Goal: Information Seeking & Learning: Learn about a topic

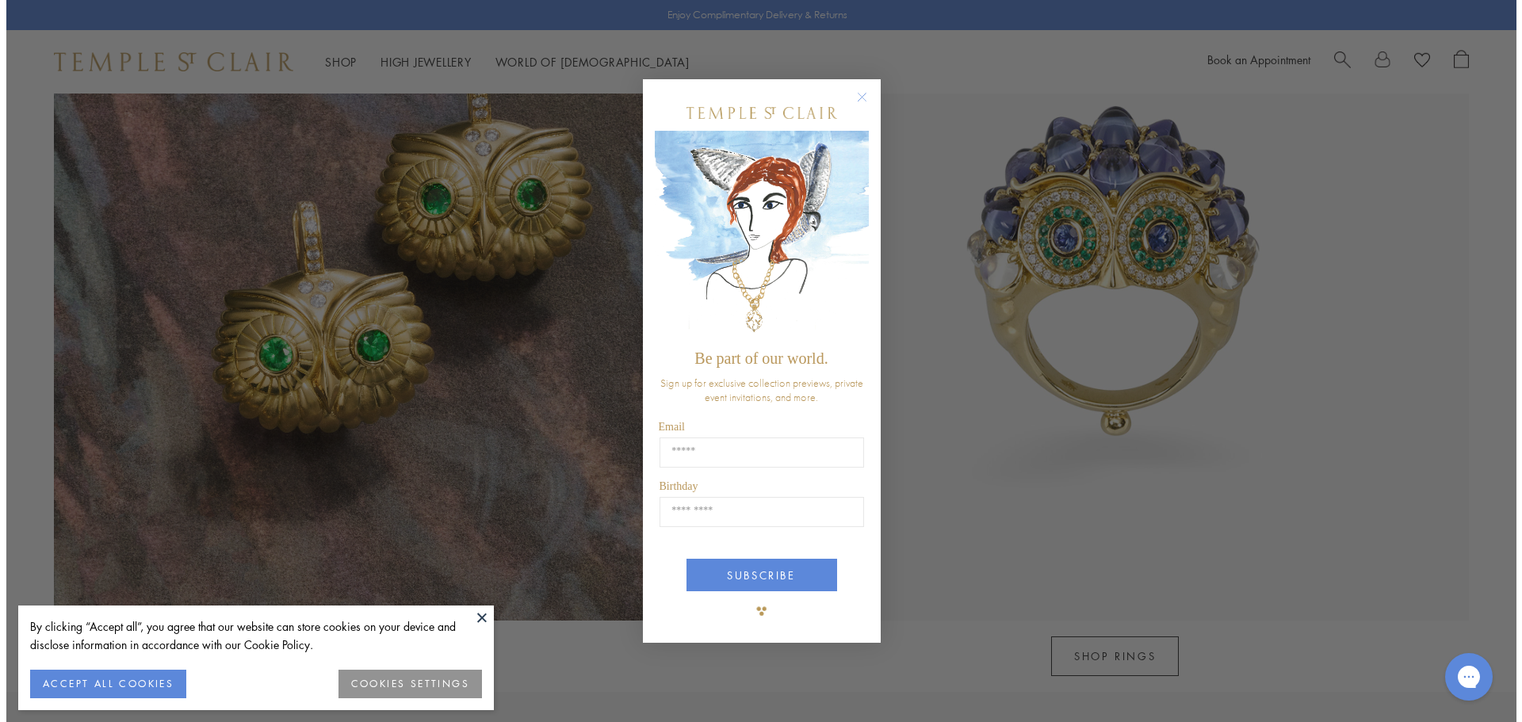
scroll to position [1750, 0]
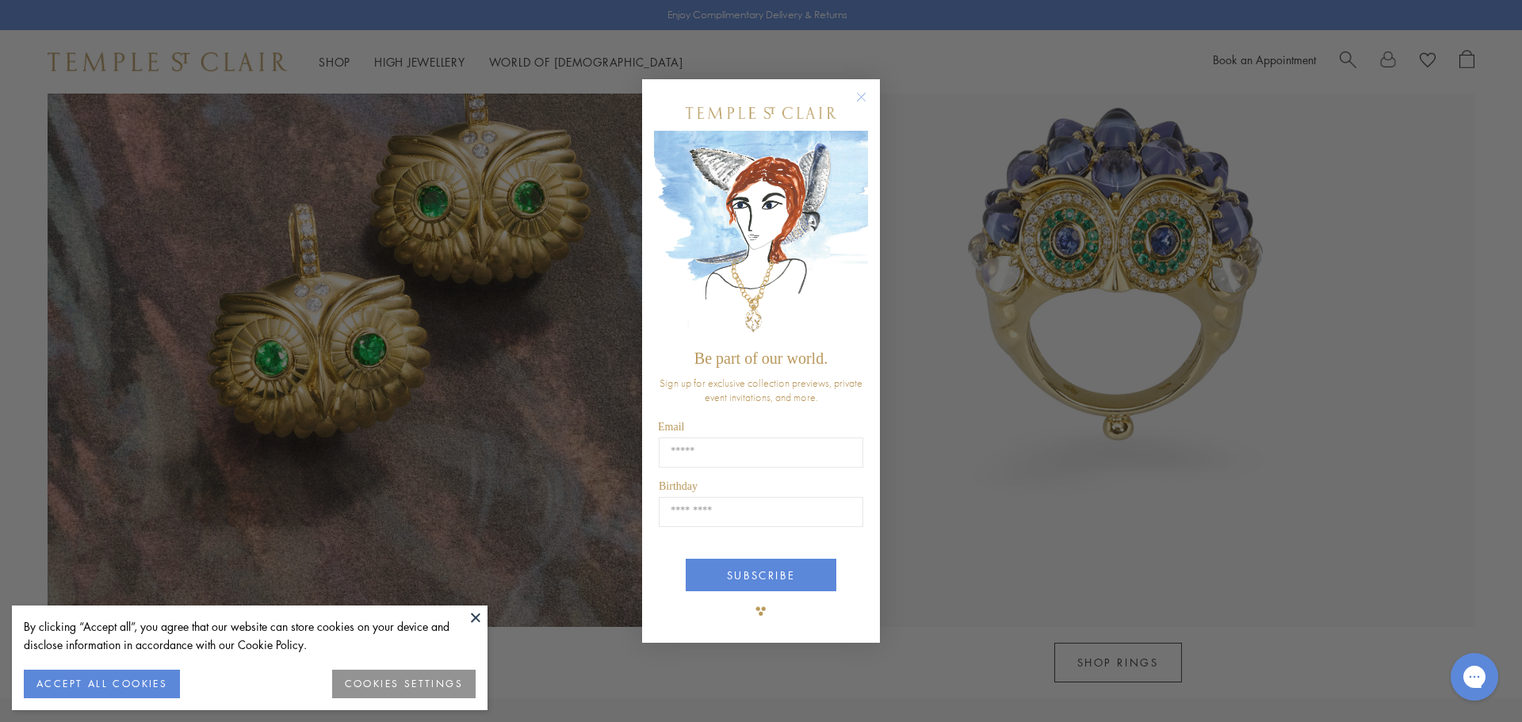
click at [861, 94] on circle "Close dialog" at bounding box center [861, 96] width 19 height 19
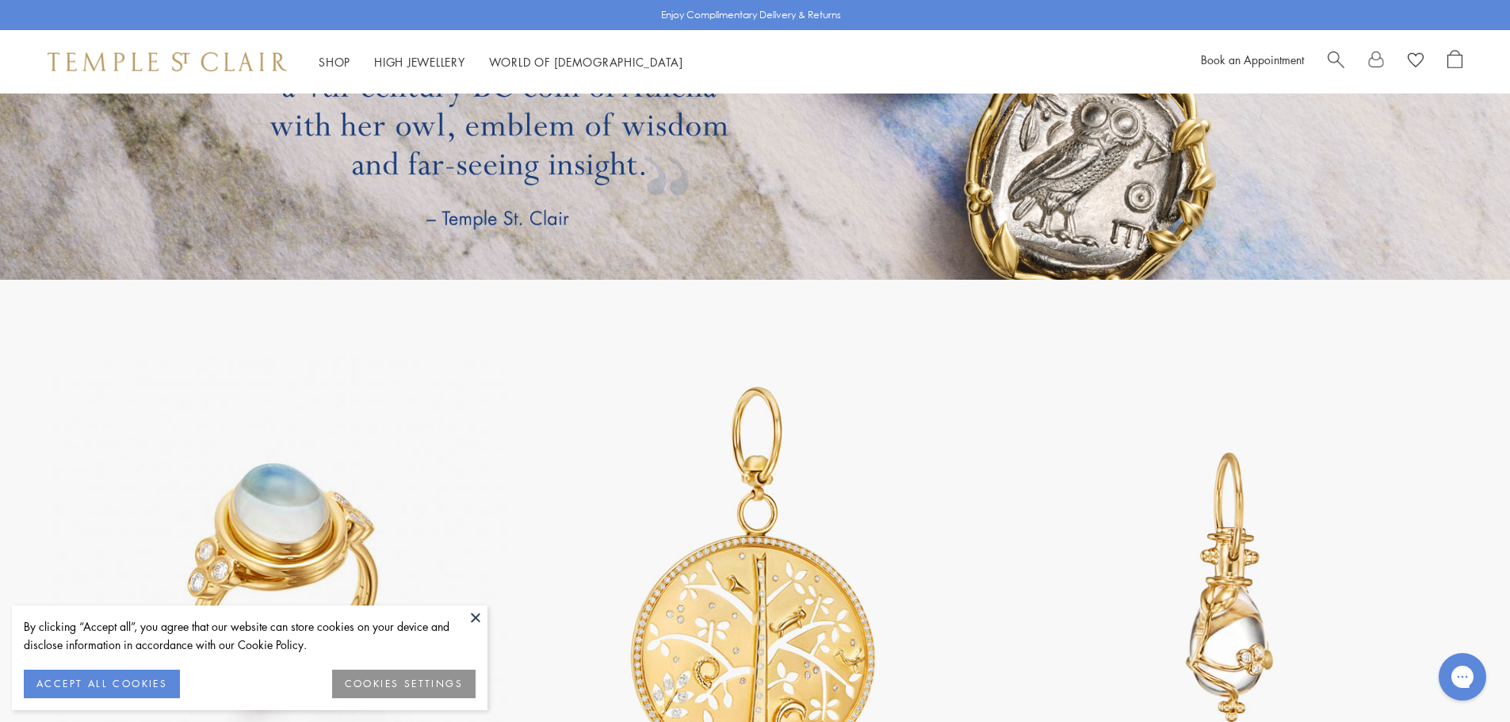
scroll to position [3647, 0]
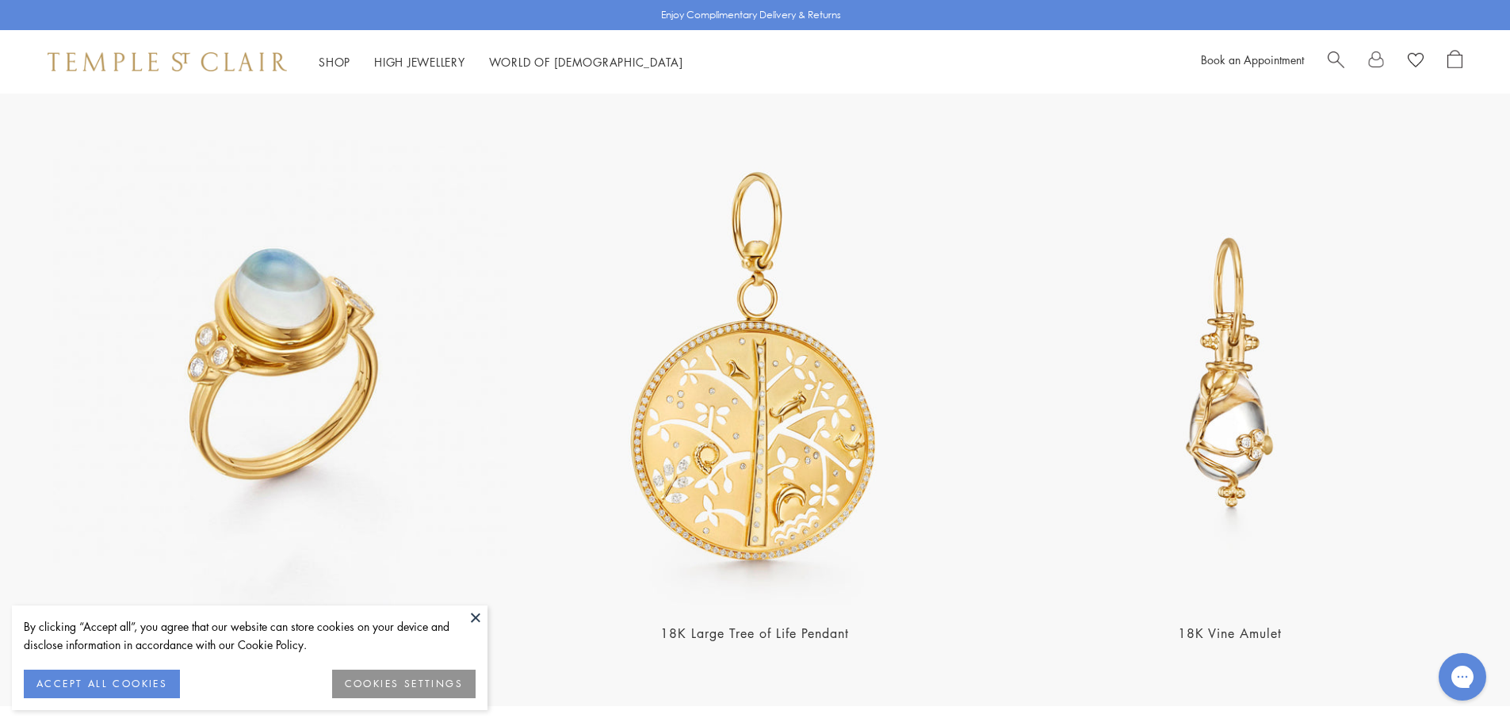
click at [481, 618] on button at bounding box center [476, 618] width 24 height 24
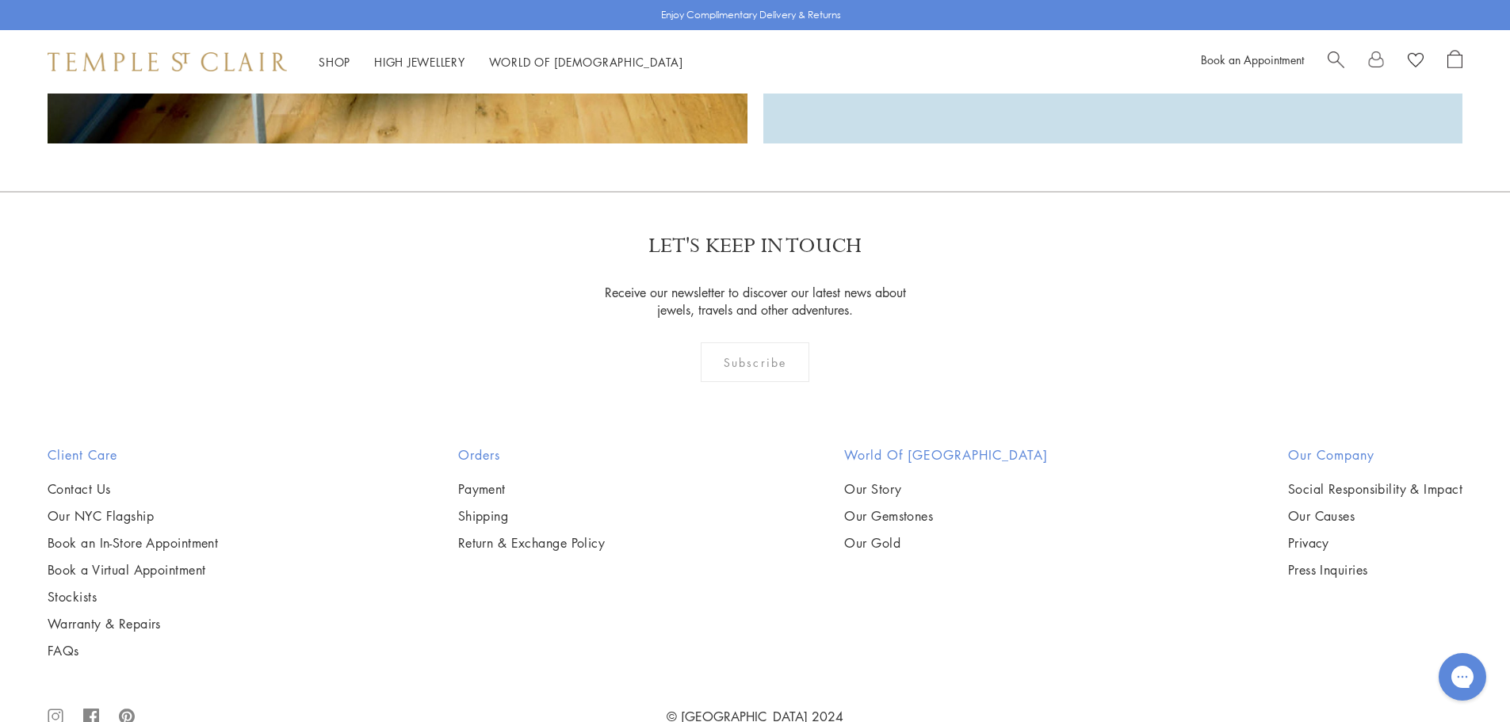
scroll to position [5172, 0]
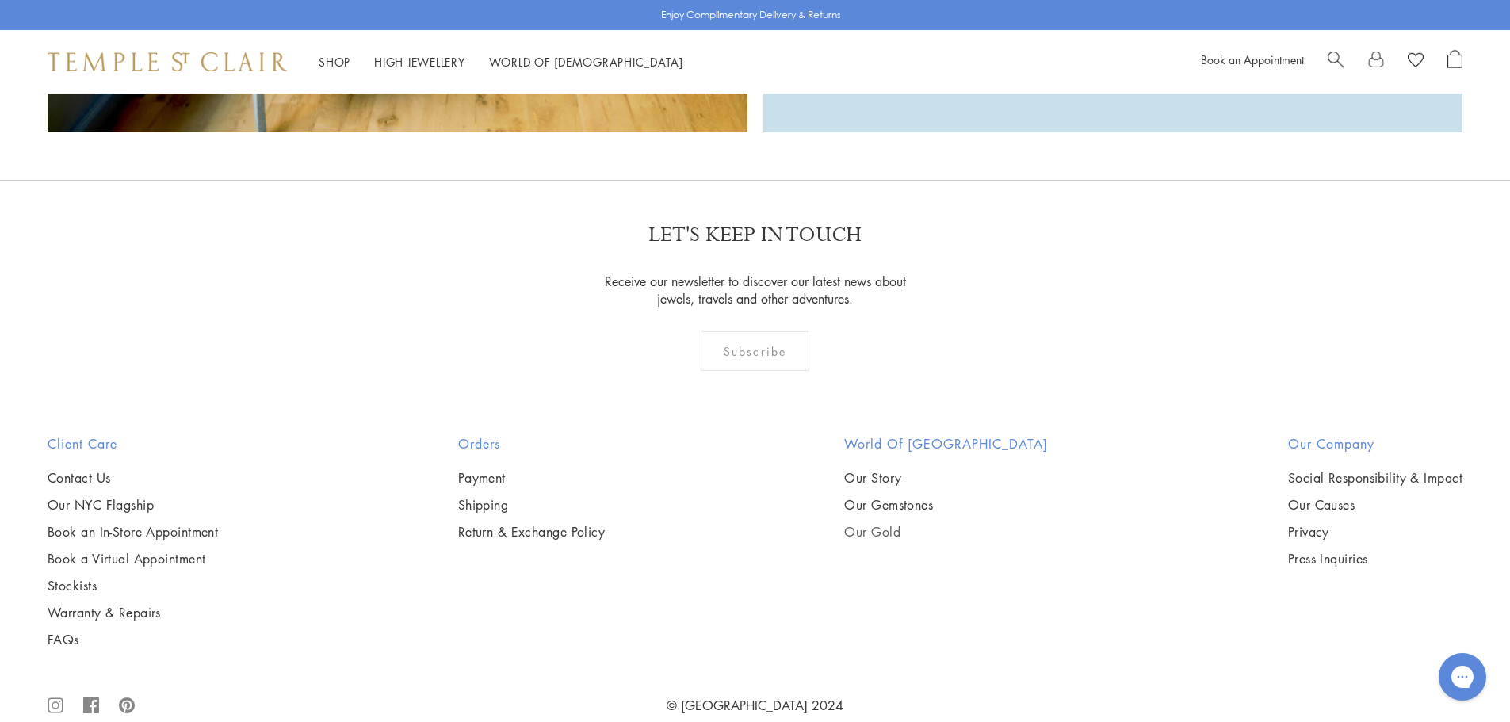
click at [915, 523] on link "Our Gold" at bounding box center [946, 531] width 204 height 17
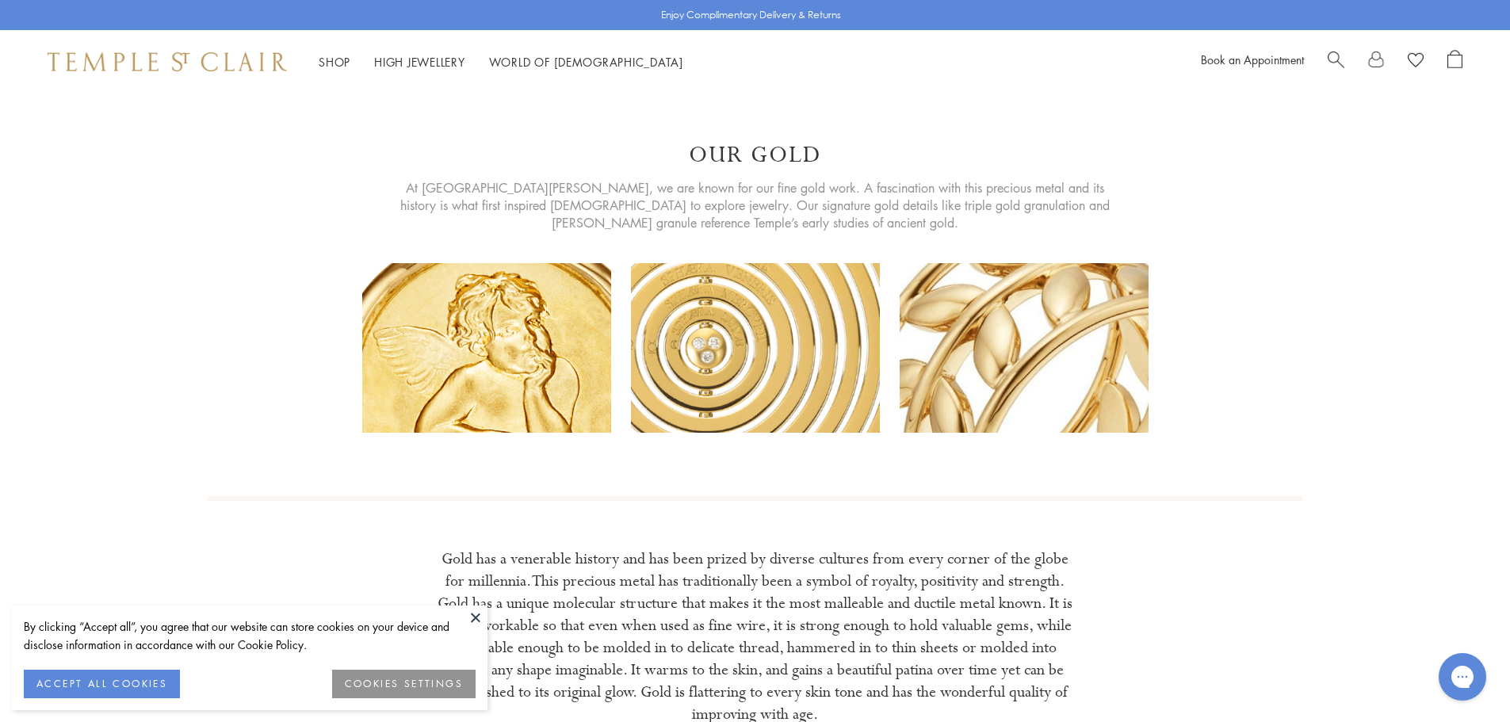
click at [475, 620] on button at bounding box center [476, 618] width 24 height 24
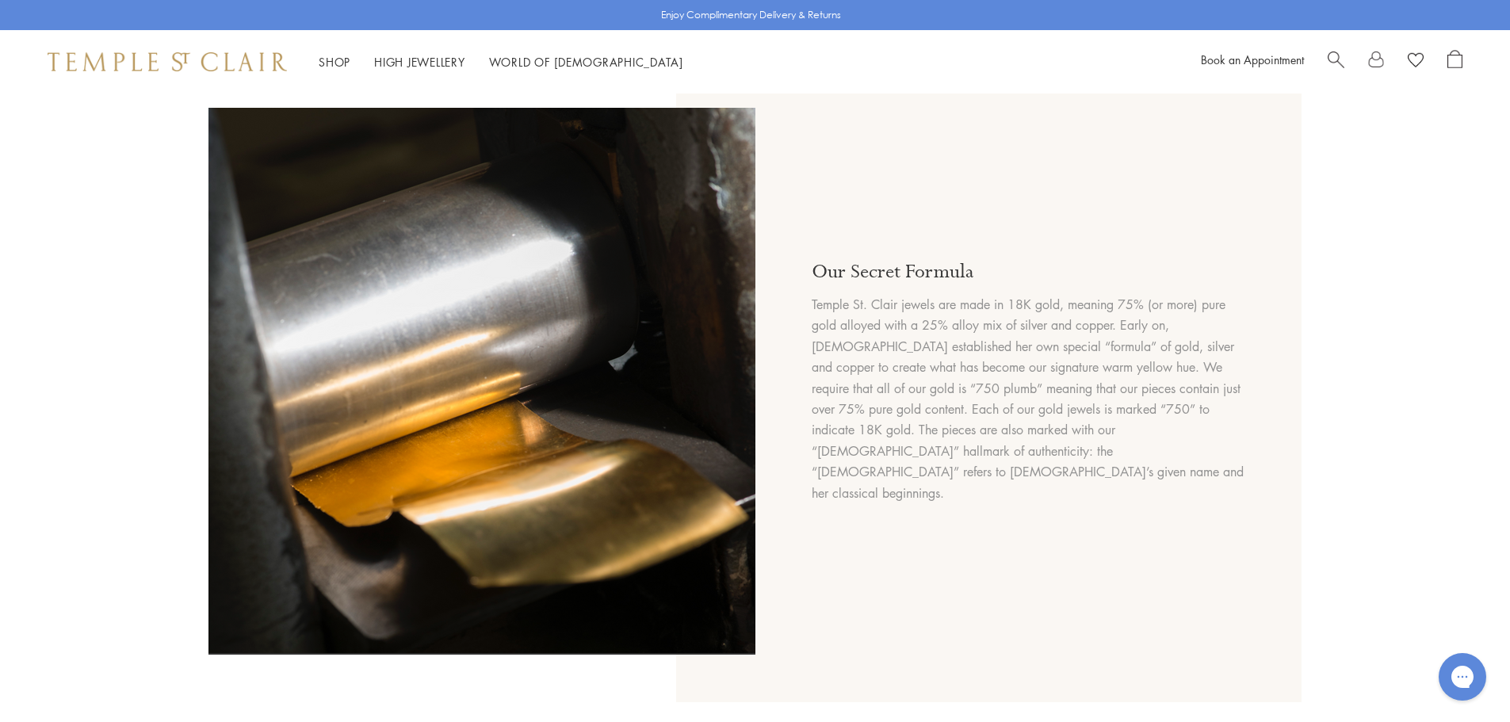
scroll to position [793, 0]
